Goal: Information Seeking & Learning: Learn about a topic

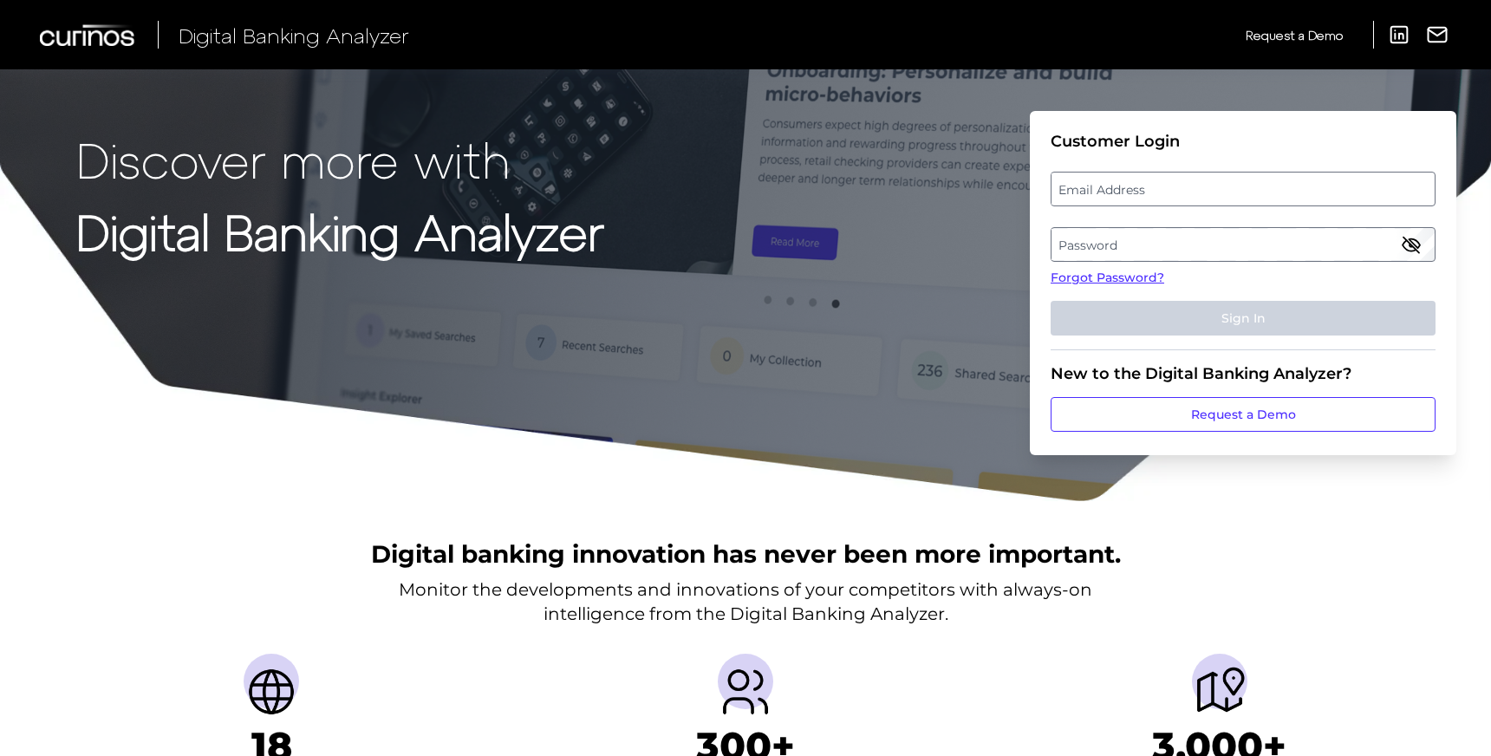
click at [1114, 179] on label "Email Address" at bounding box center [1243, 188] width 382 height 31
click at [1114, 179] on input "email" at bounding box center [1243, 189] width 385 height 35
type input "[EMAIL_ADDRESS][DOMAIN_NAME]"
click at [1201, 243] on label "Password" at bounding box center [1243, 244] width 382 height 31
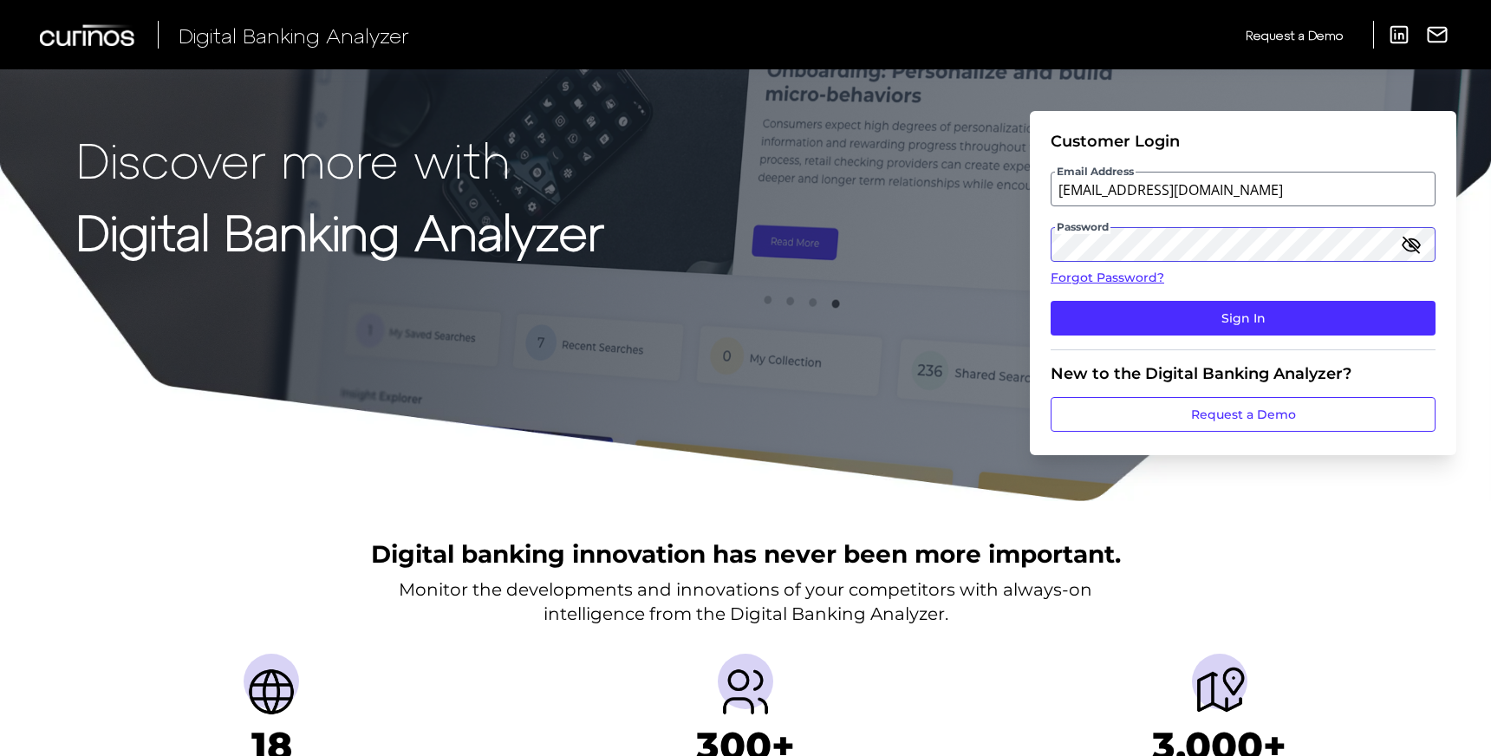
click at [1051, 301] on button "Sign In" at bounding box center [1243, 318] width 385 height 35
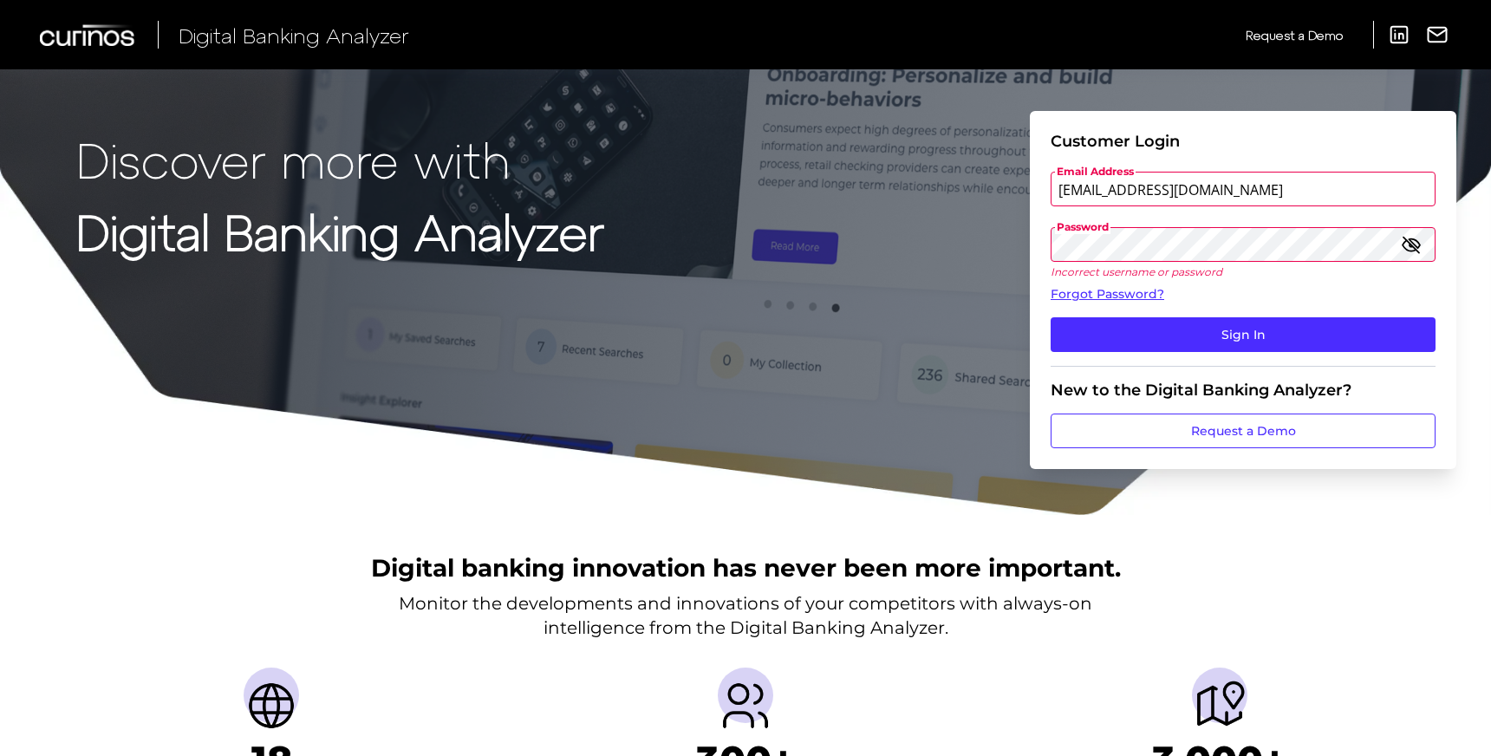
click at [1051, 317] on button "Sign In" at bounding box center [1243, 334] width 385 height 35
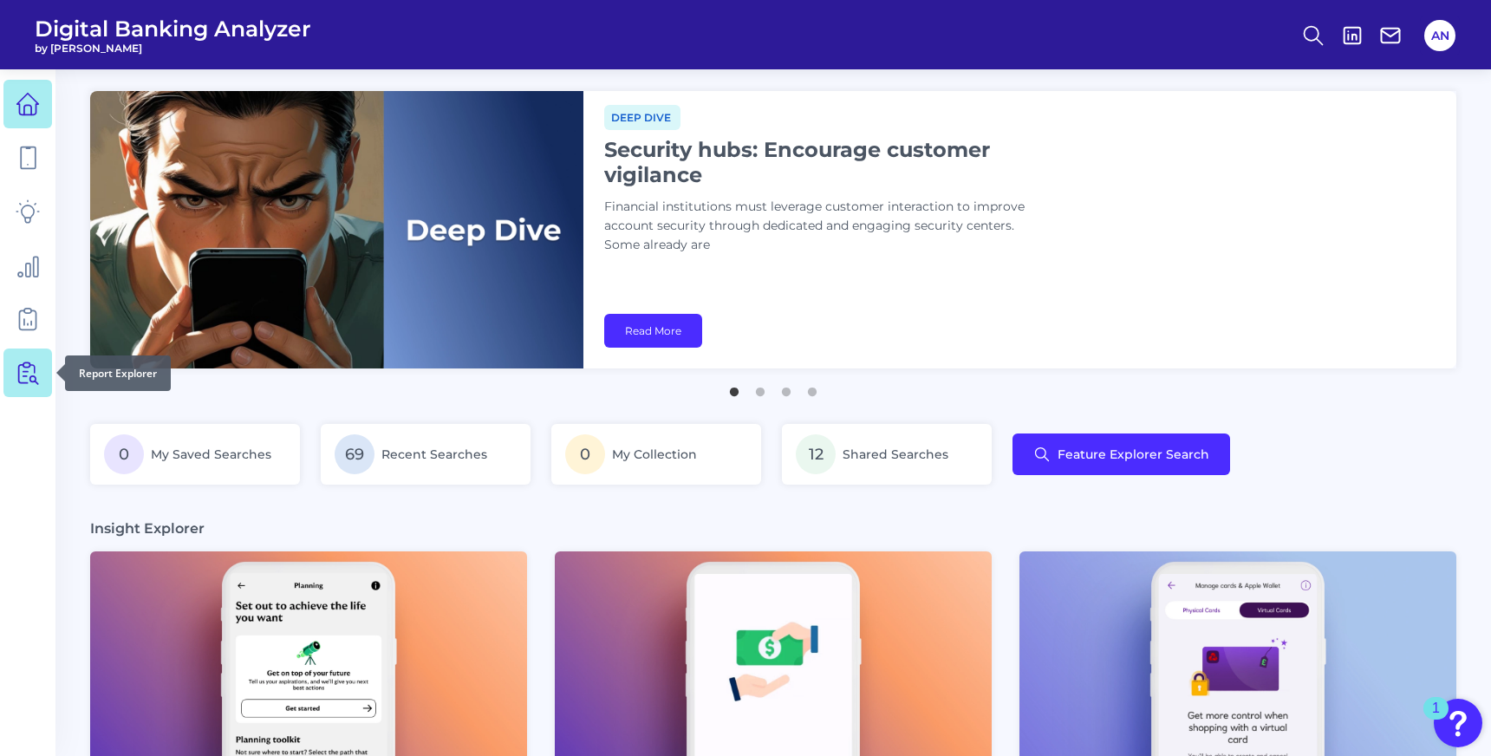
click at [34, 372] on icon at bounding box center [32, 369] width 4 height 8
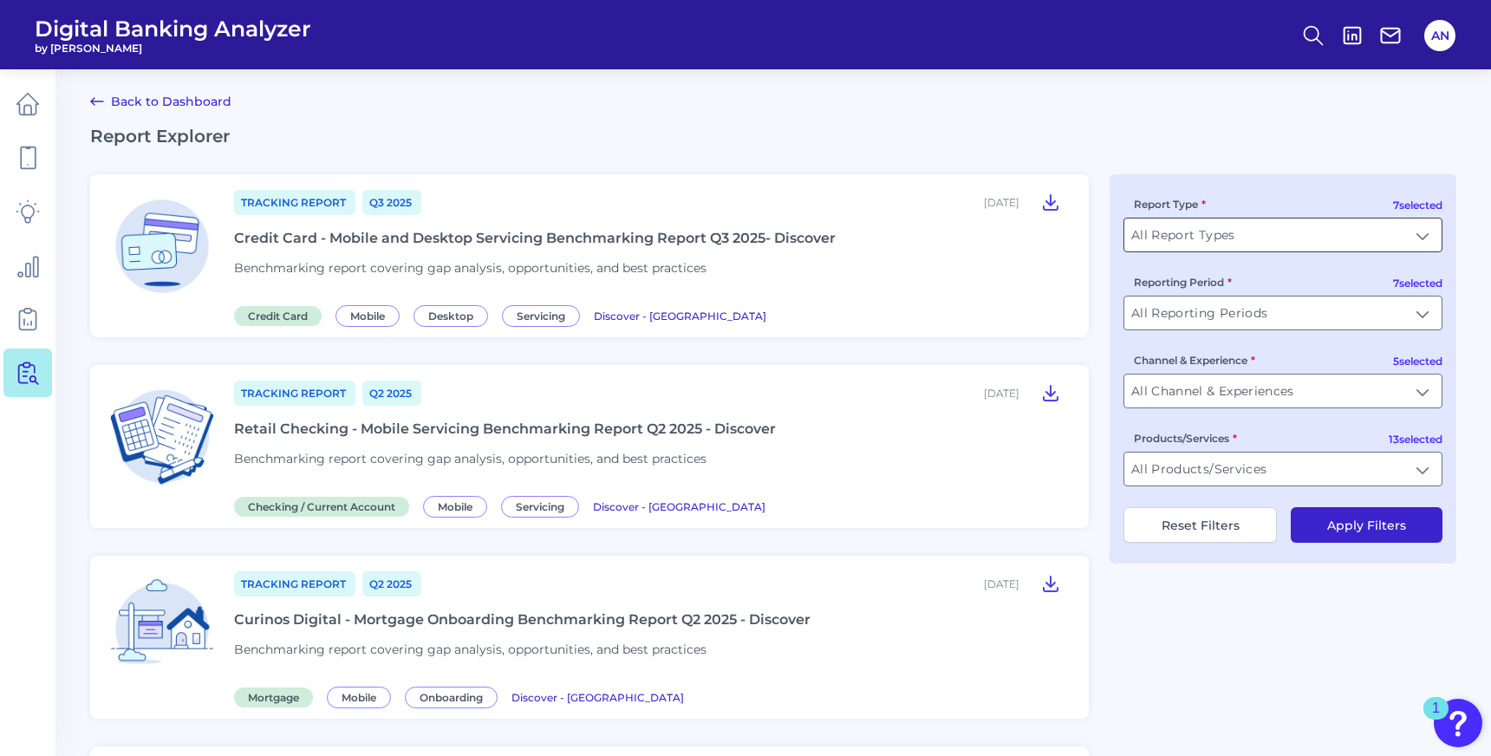
click at [1161, 239] on input "All Report Types" at bounding box center [1283, 235] width 317 height 33
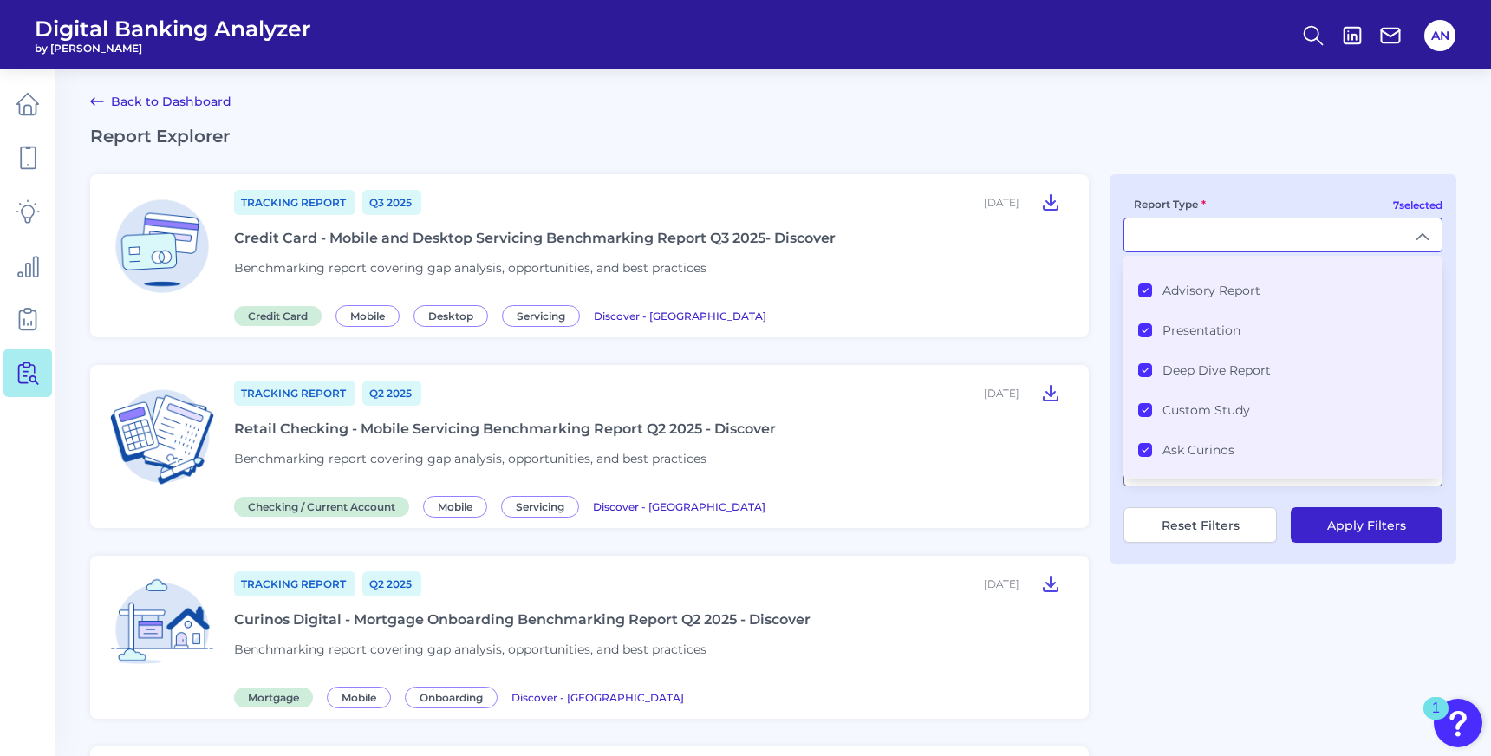
scroll to position [91, 0]
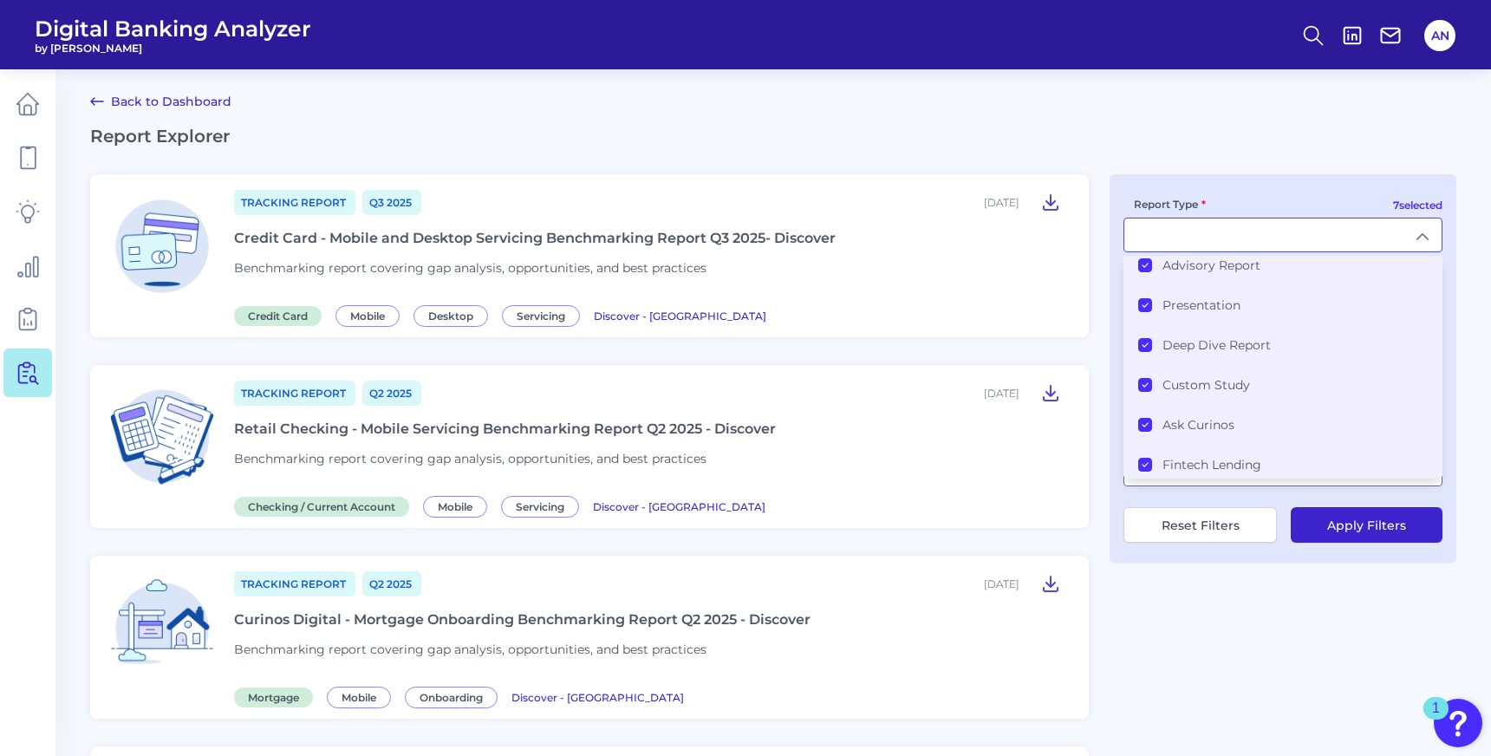
click at [1145, 463] on icon at bounding box center [1145, 464] width 5 height 3
click at [1145, 421] on icon at bounding box center [1145, 425] width 9 height 9
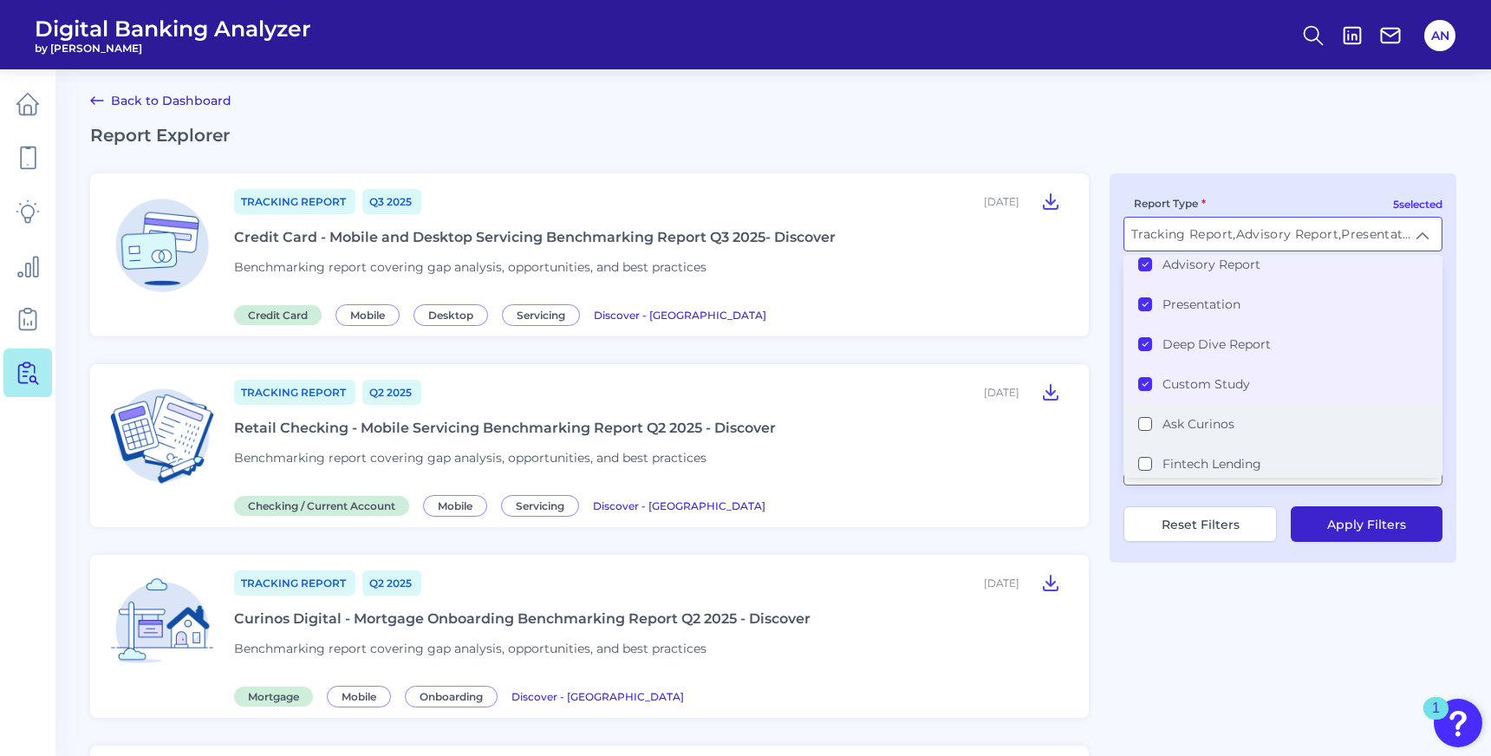
click at [1145, 380] on icon at bounding box center [1145, 384] width 9 height 9
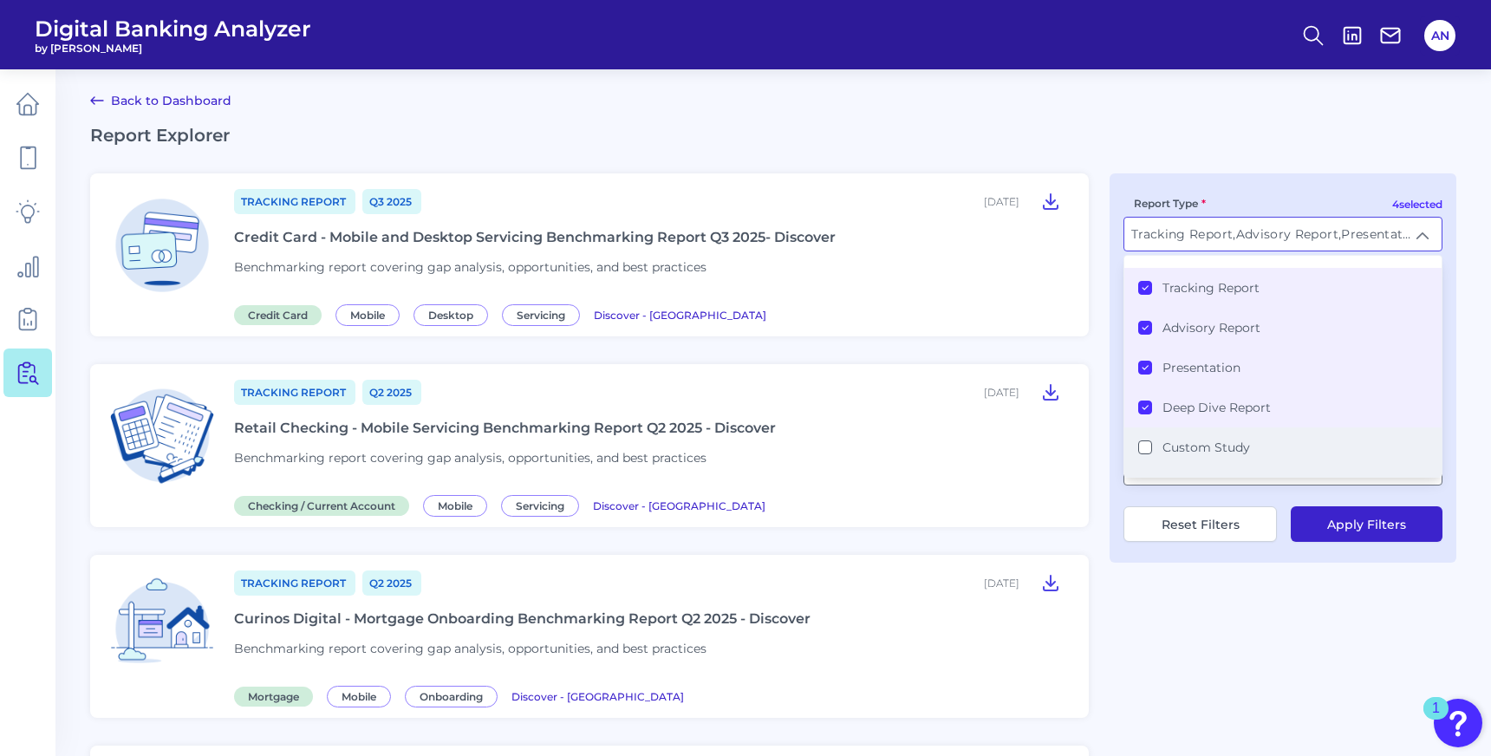
scroll to position [18, 0]
click at [1145, 376] on icon at bounding box center [1145, 377] width 9 height 9
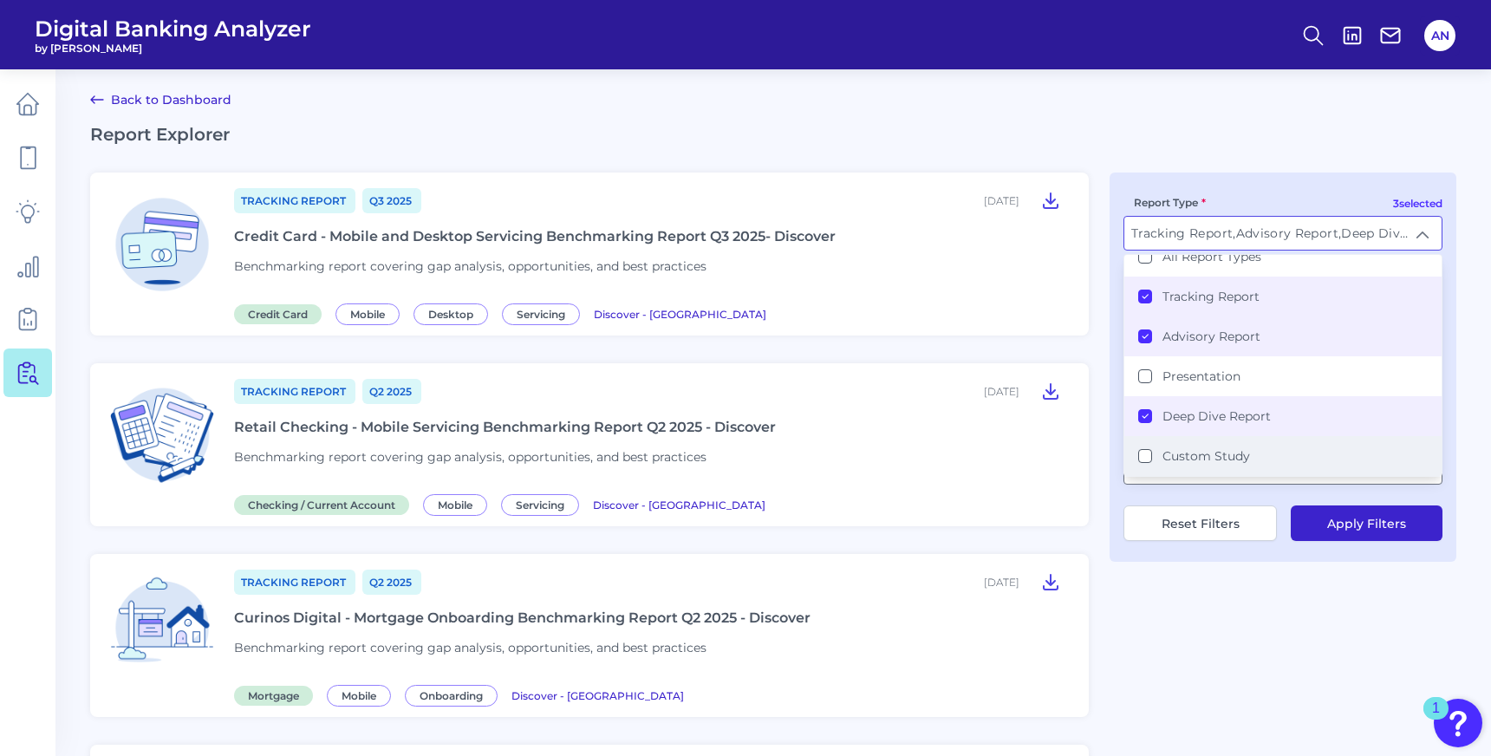
click at [1145, 340] on Report "Advisory Report" at bounding box center [1146, 337] width 14 height 14
click at [1145, 286] on li "Tracking Report" at bounding box center [1283, 297] width 317 height 40
type input "Deep Dive Report"
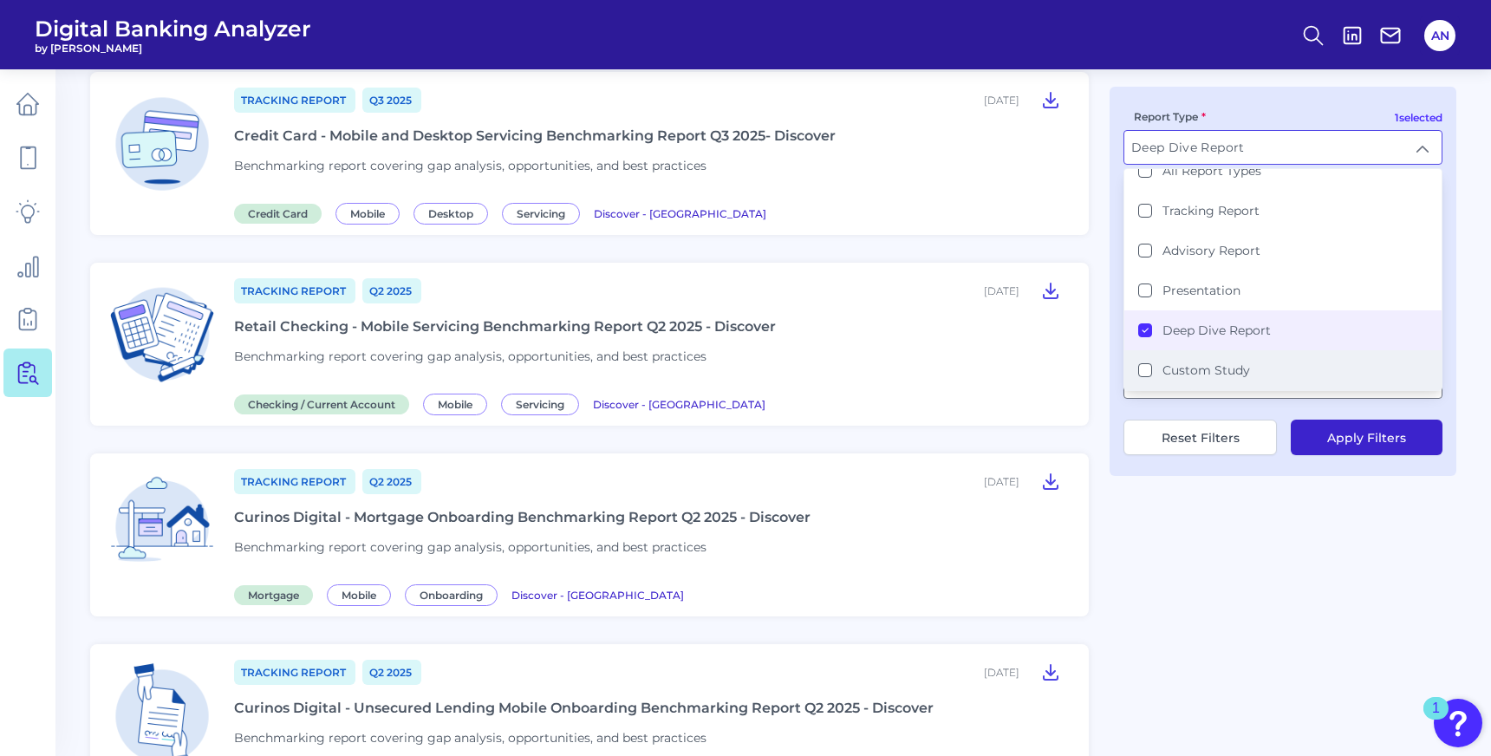
scroll to position [108, 0]
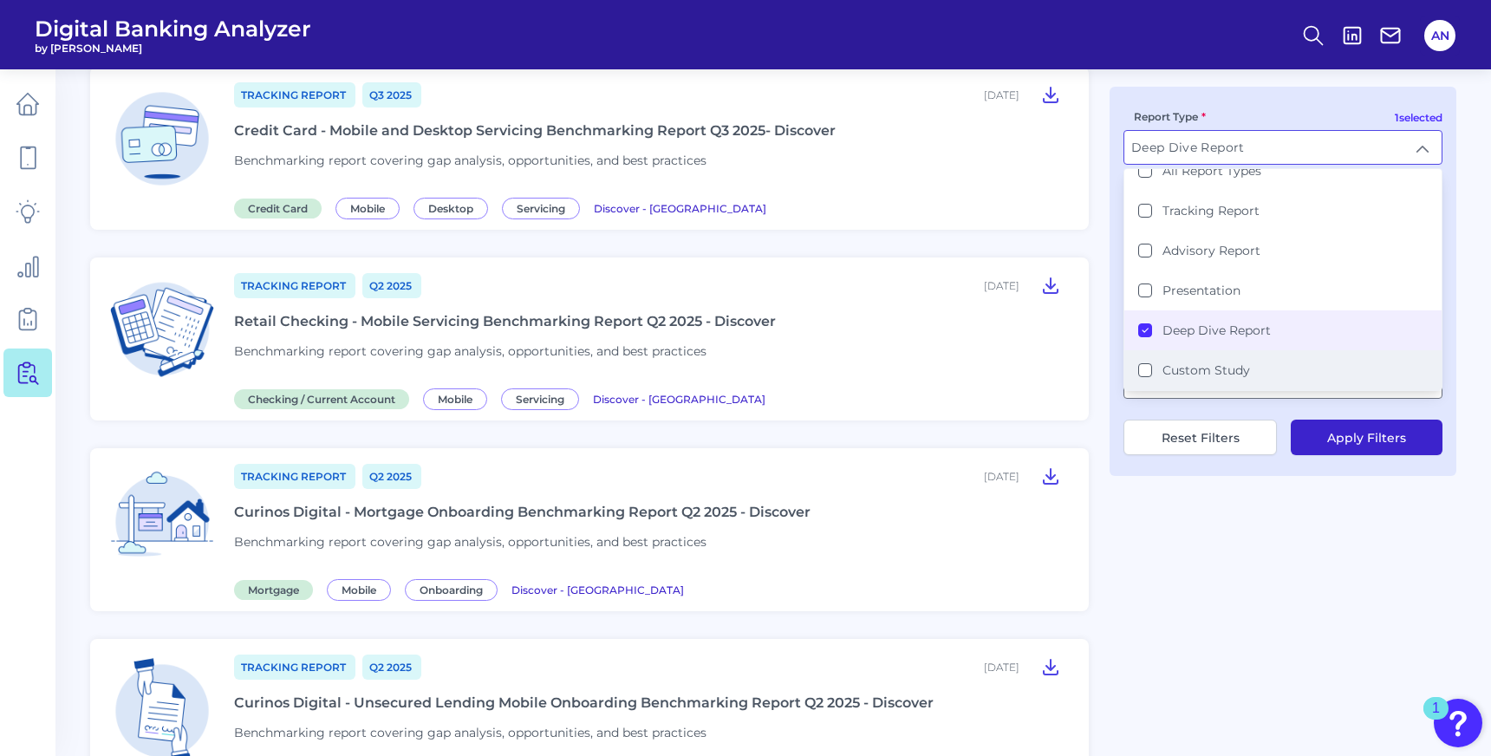
click at [1404, 444] on button "Apply Filters" at bounding box center [1367, 438] width 152 height 36
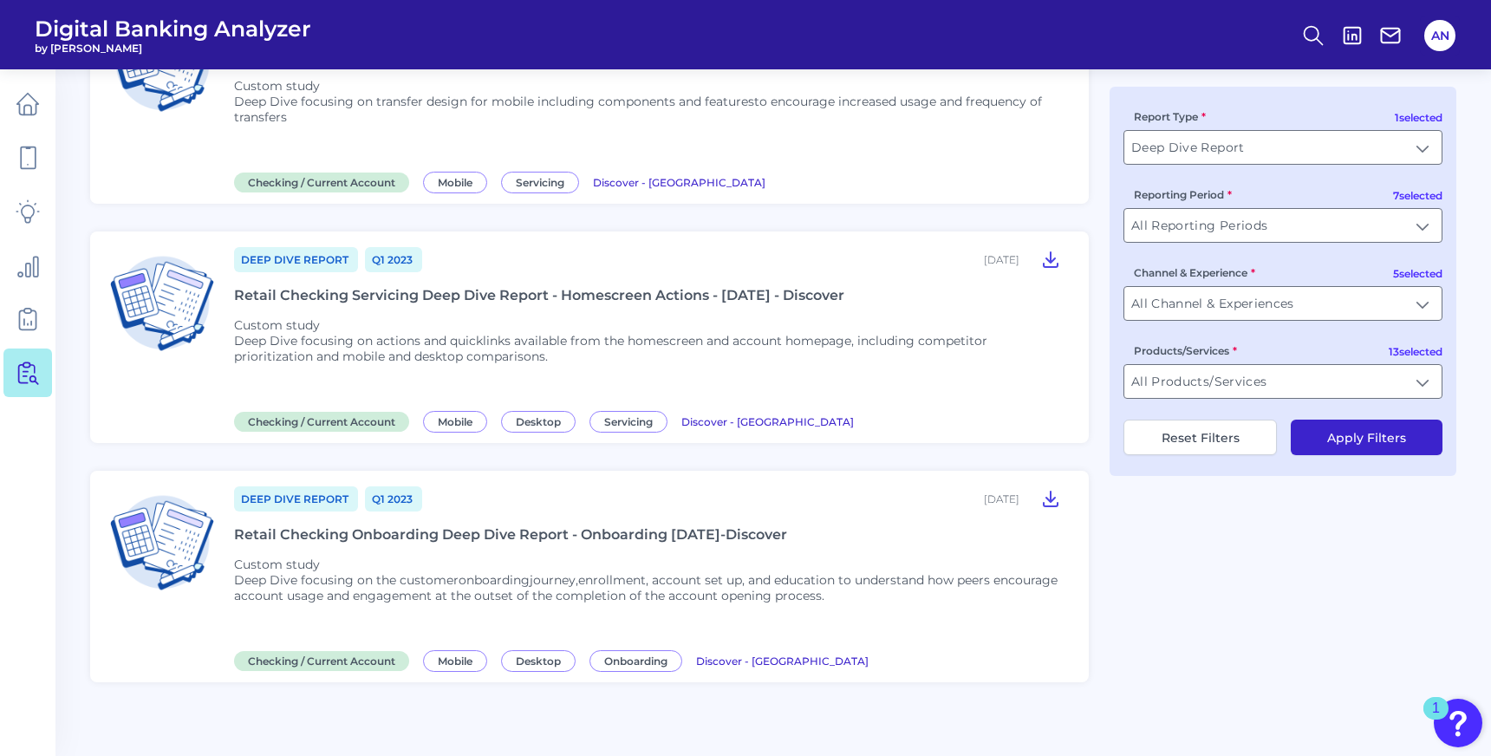
scroll to position [1127, 0]
